Goal: Task Accomplishment & Management: Use online tool/utility

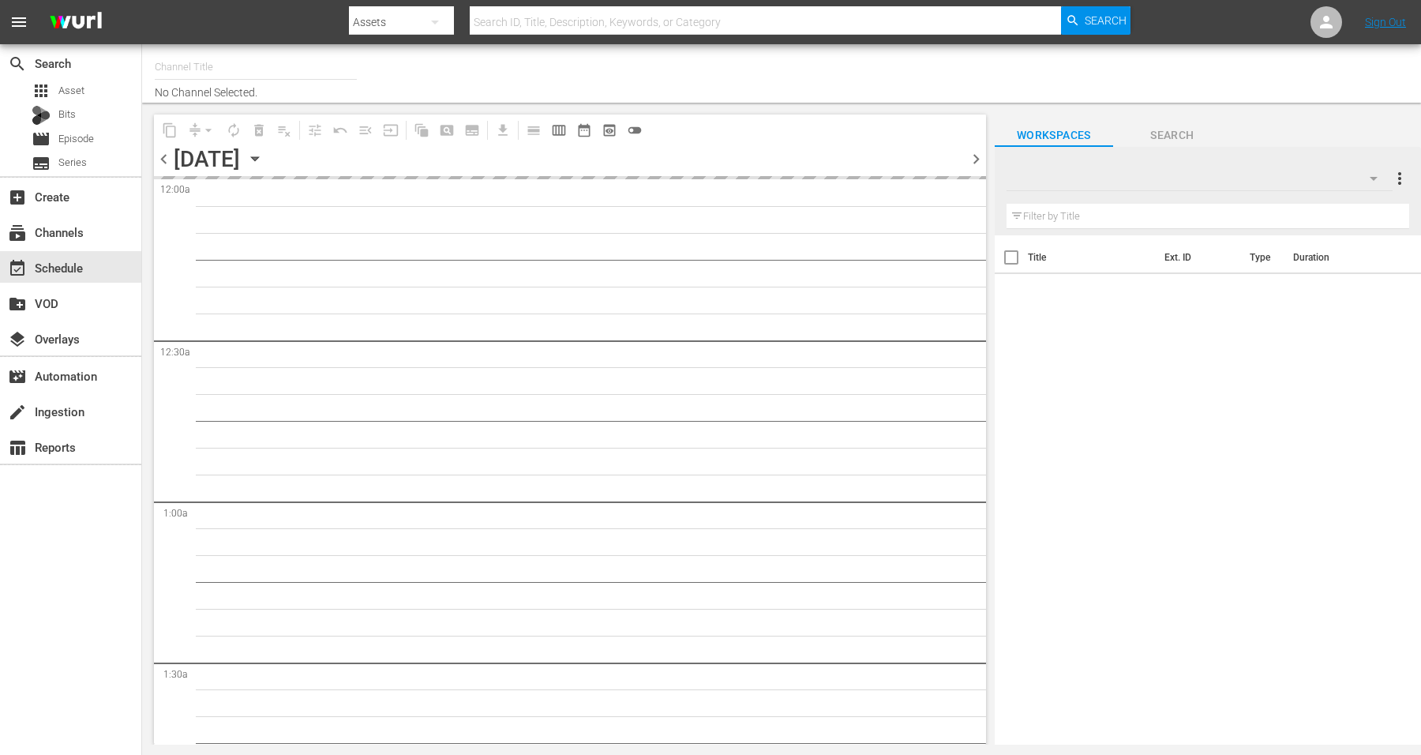
type input "Intl Tiny House Nation (1633)"
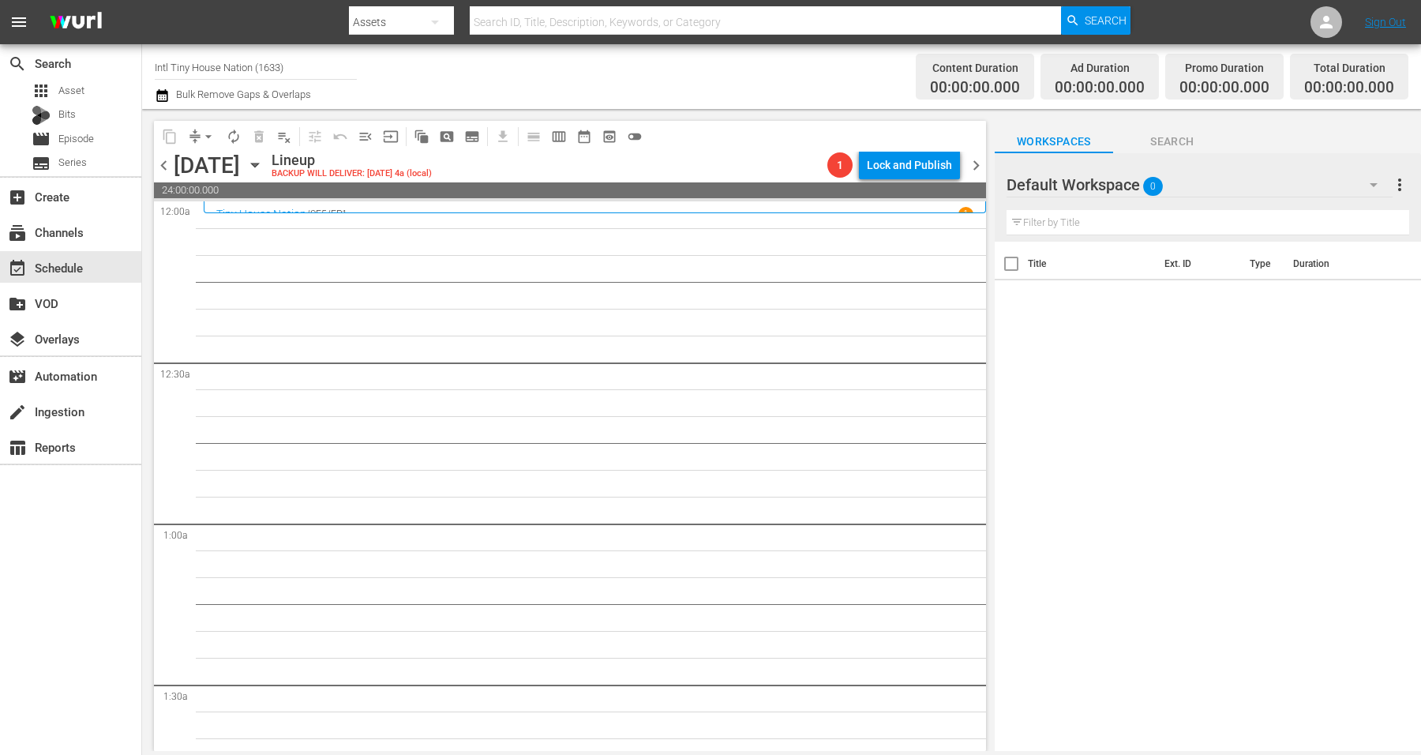
click at [264, 166] on icon "button" at bounding box center [254, 164] width 17 height 17
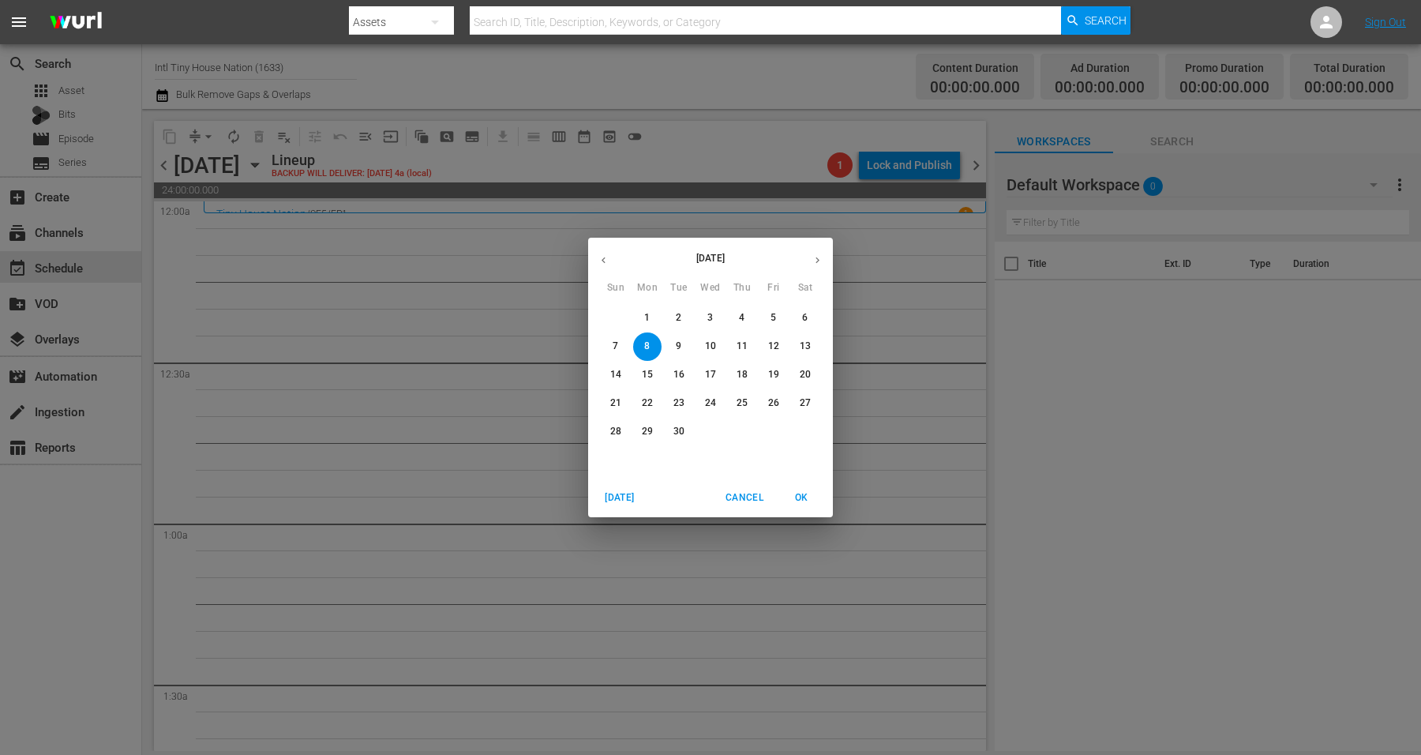
click at [681, 352] on p "9" at bounding box center [679, 345] width 6 height 13
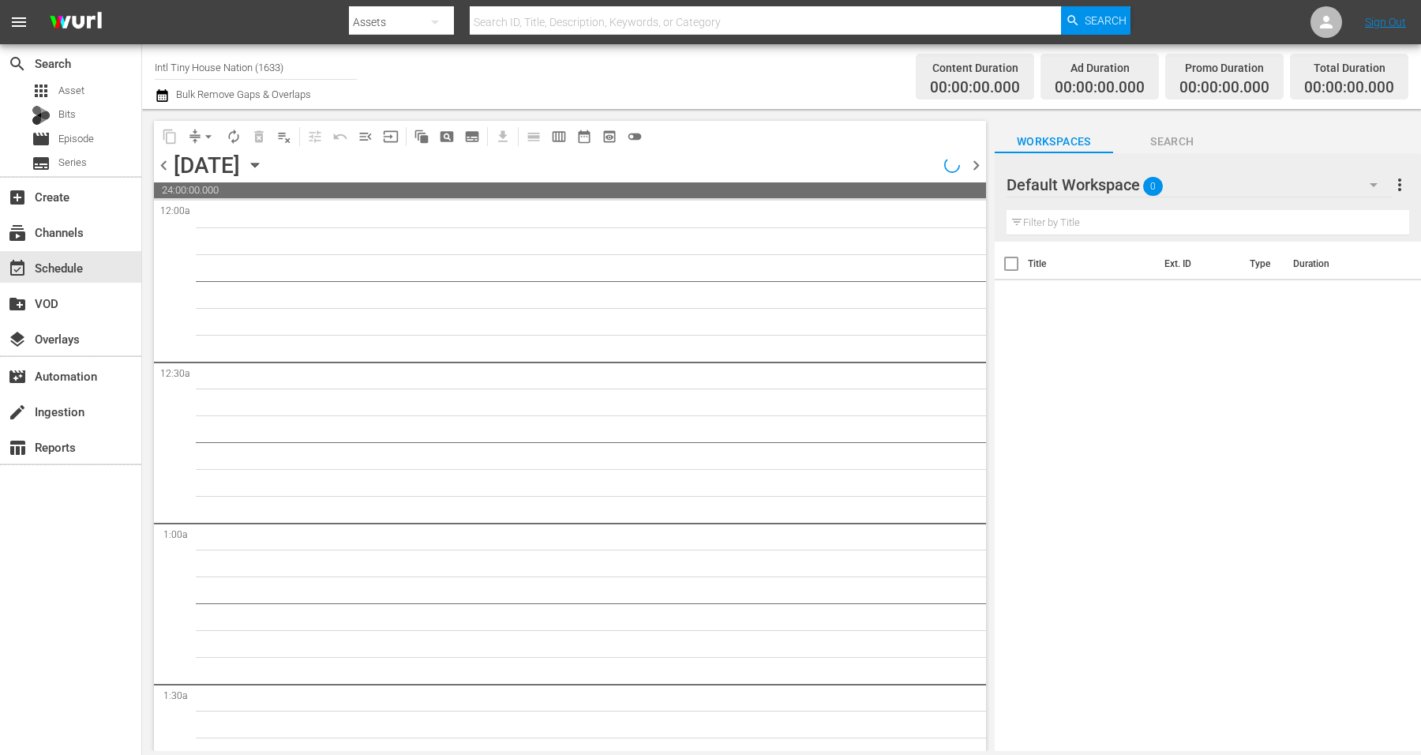
click at [264, 164] on icon "button" at bounding box center [254, 164] width 17 height 17
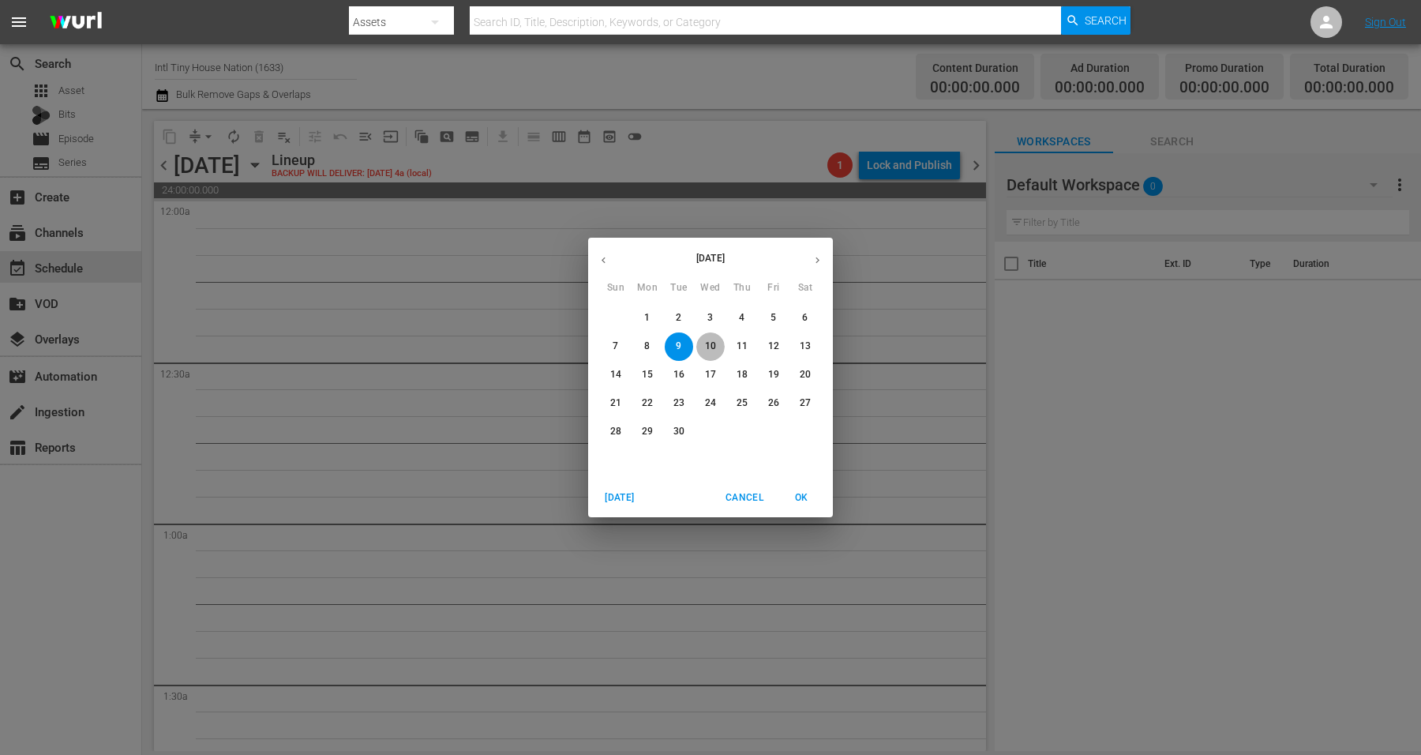
click at [706, 350] on p "10" at bounding box center [710, 345] width 11 height 13
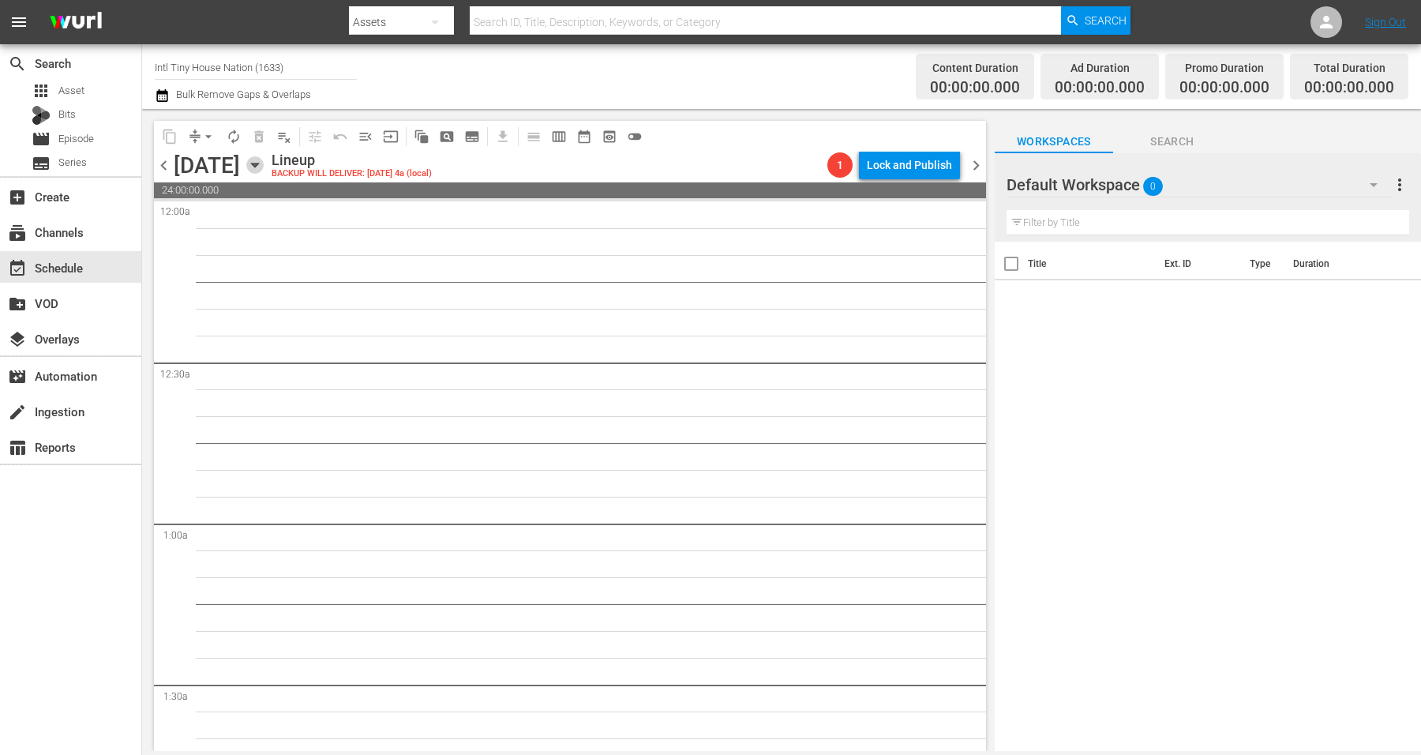
click at [258, 167] on icon "button" at bounding box center [254, 165] width 7 height 4
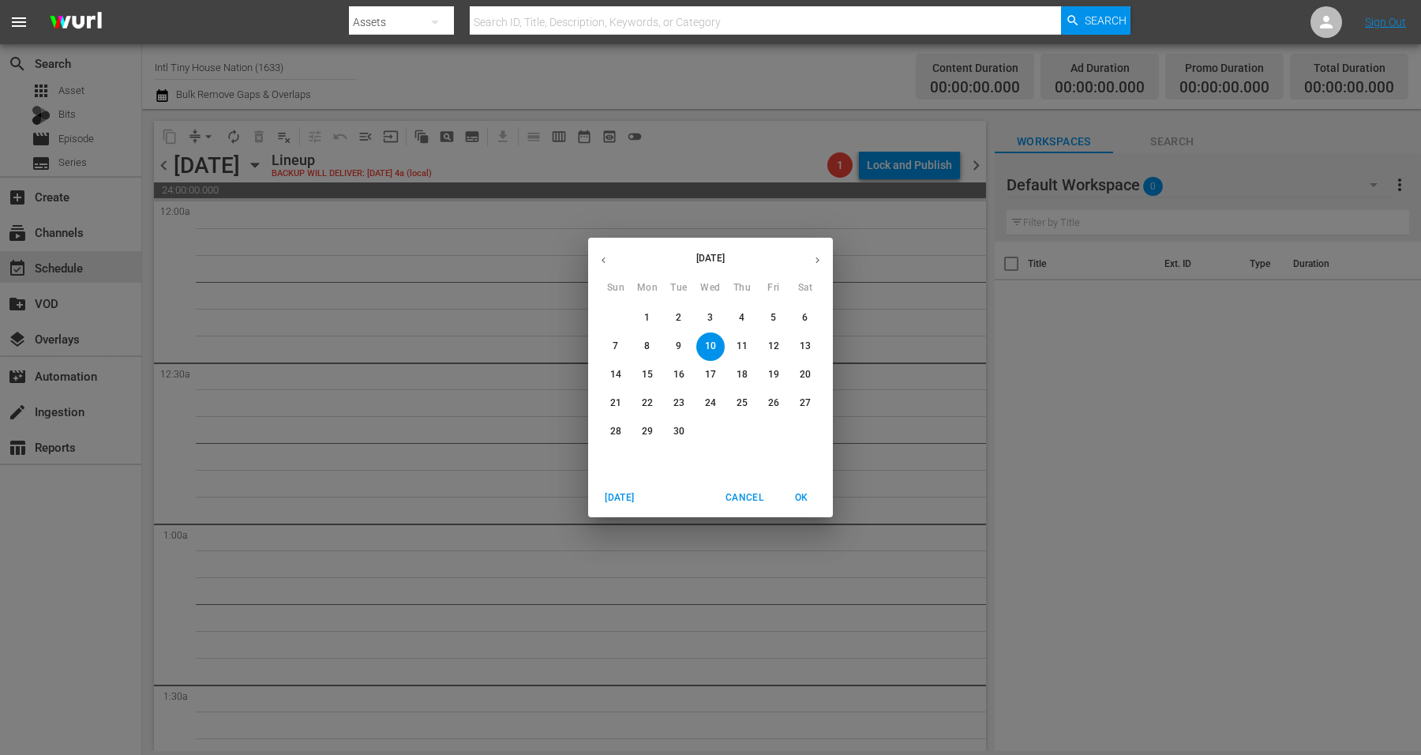
click at [741, 335] on button "11" at bounding box center [742, 346] width 28 height 28
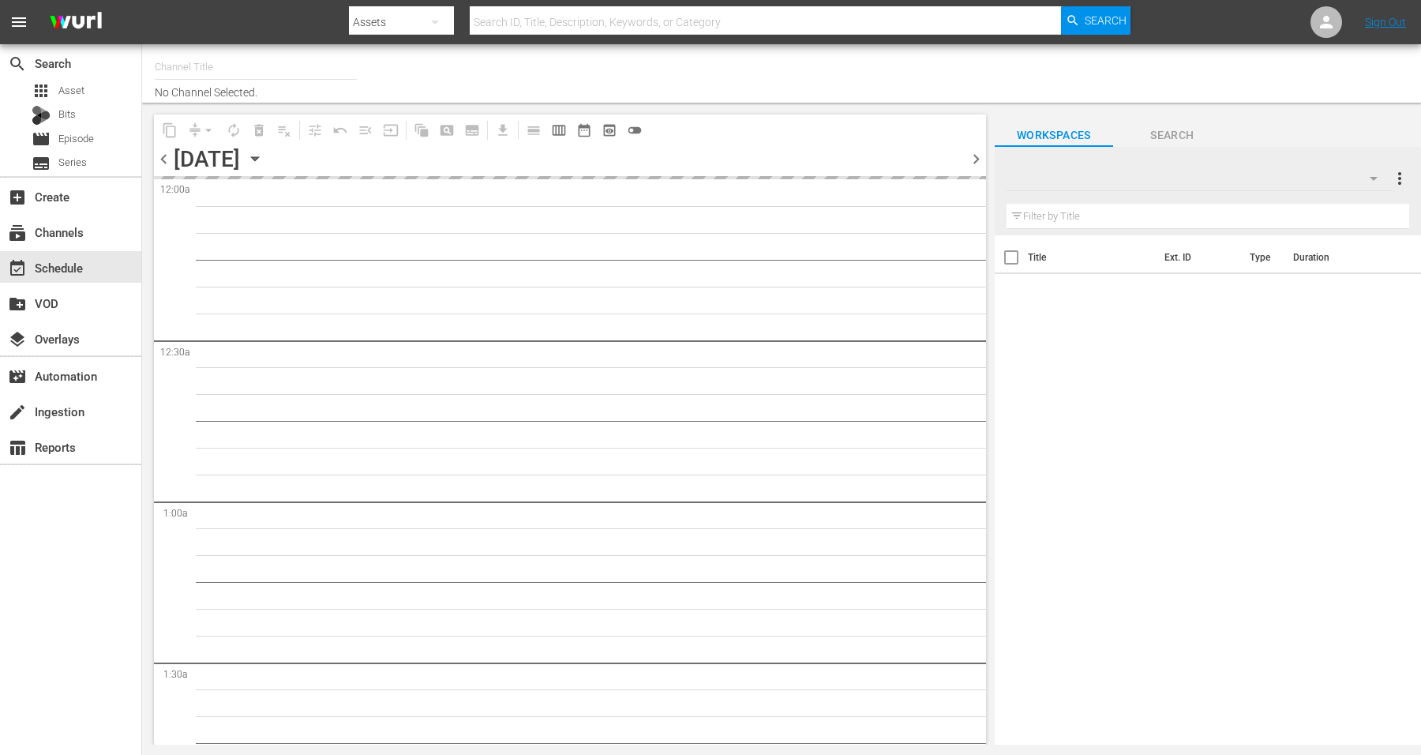
type input "Intl Tiny House Nation (1633)"
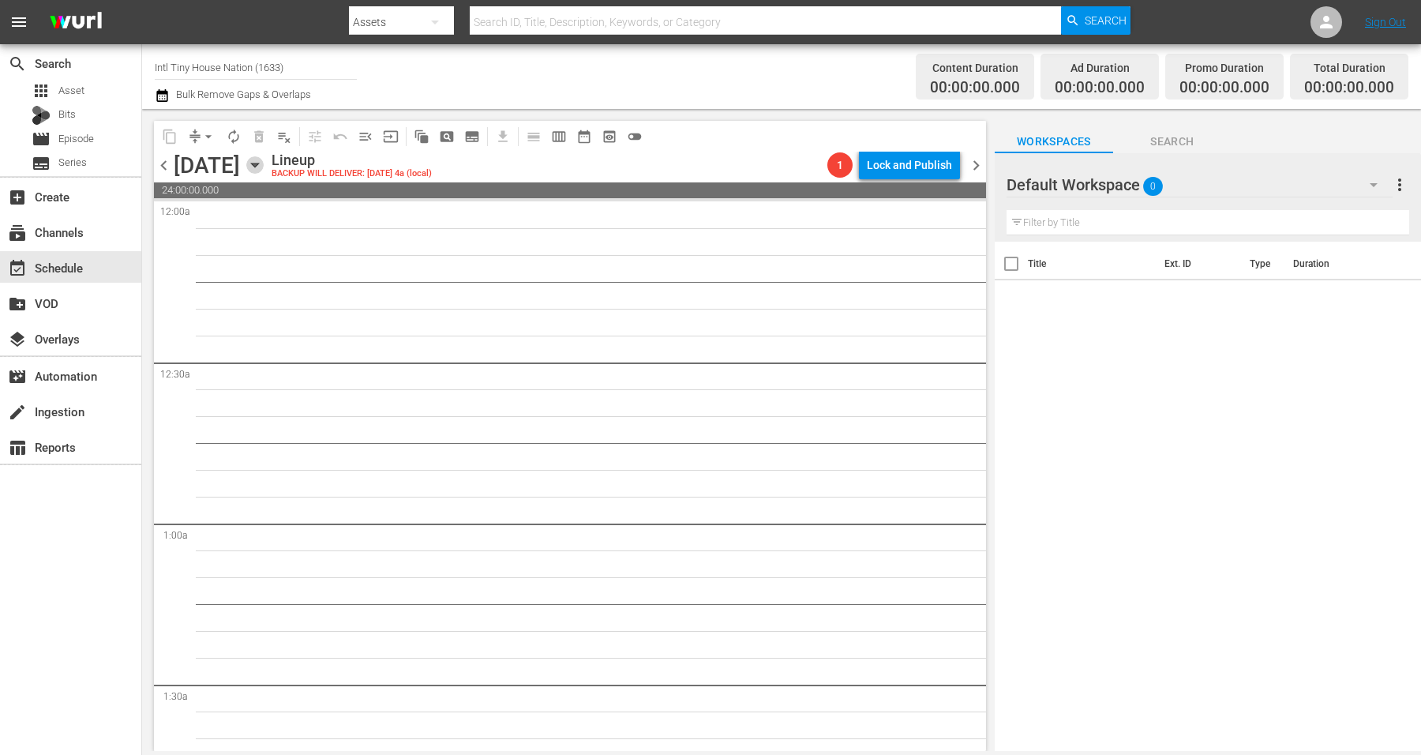
click at [264, 158] on icon "button" at bounding box center [254, 164] width 17 height 17
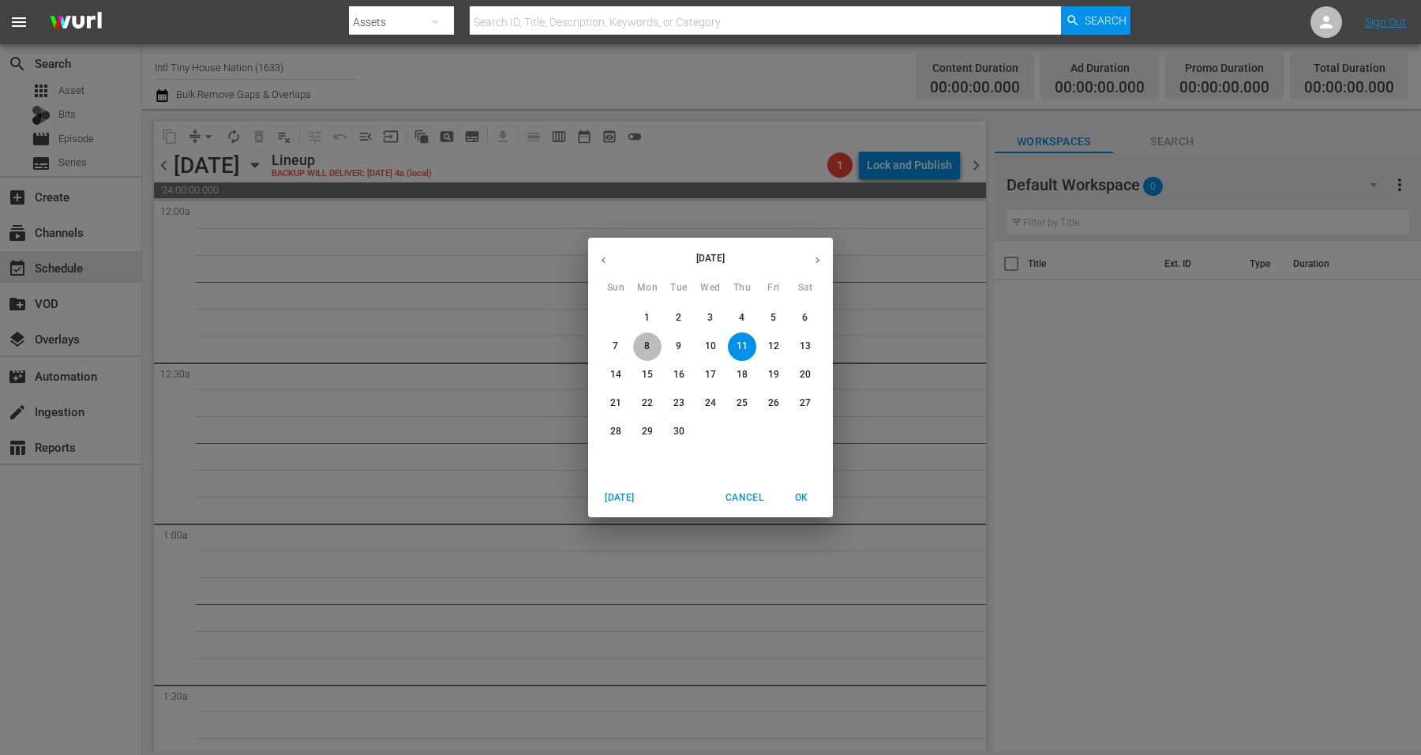
click at [647, 345] on p "8" at bounding box center [647, 345] width 6 height 13
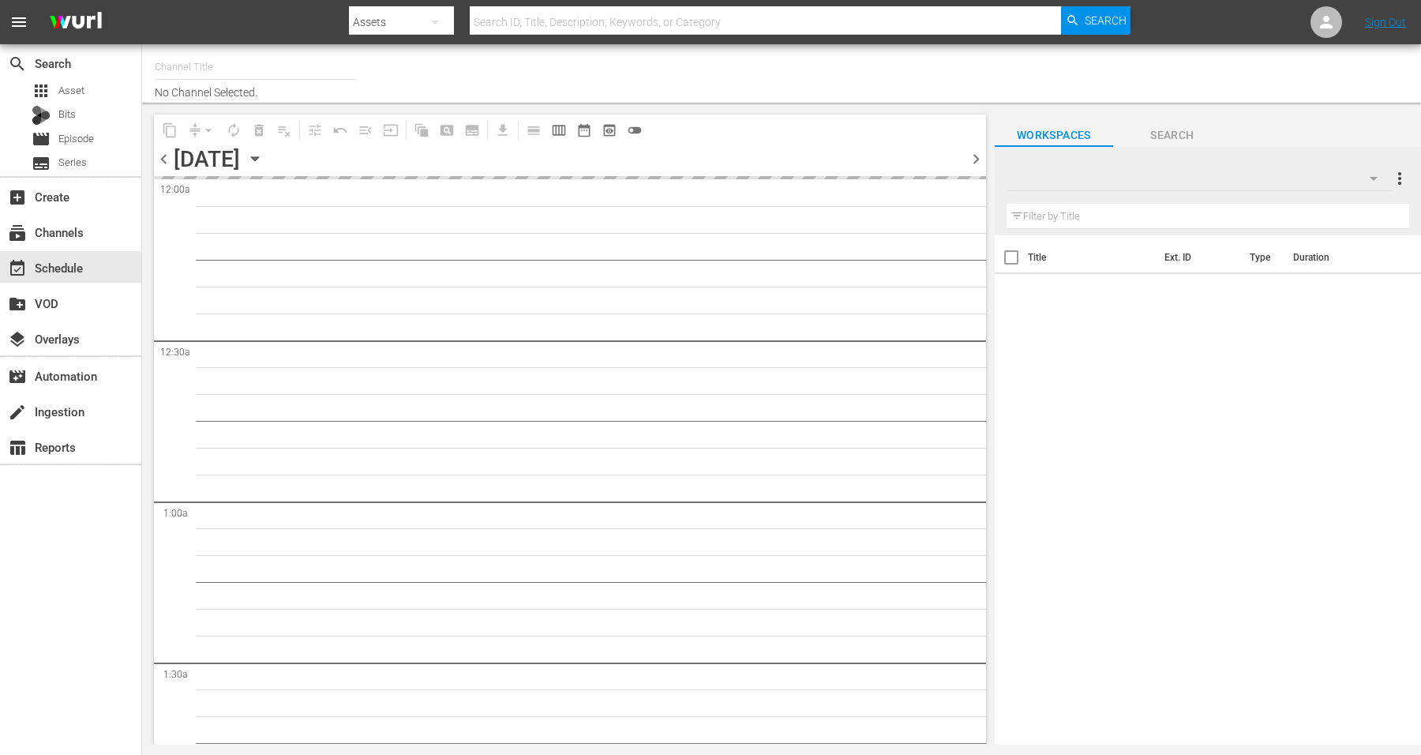
type input "Intl Tiny House Nation (1633)"
